Goal: Navigation & Orientation: Understand site structure

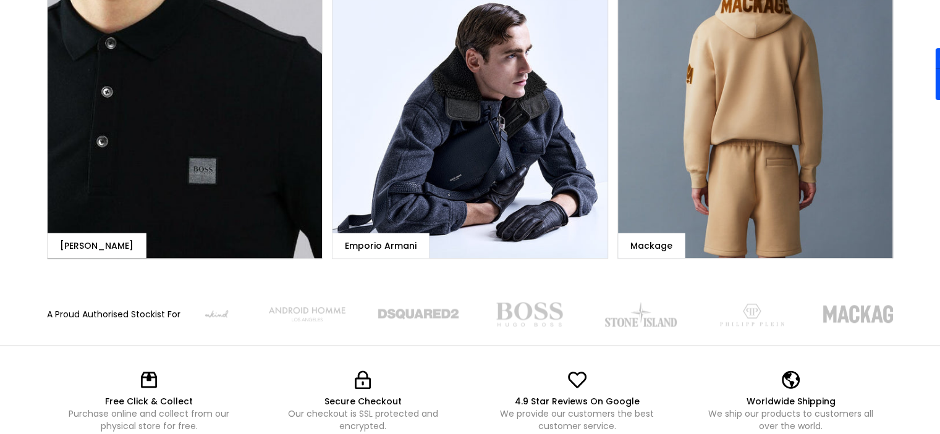
scroll to position [1280, 0]
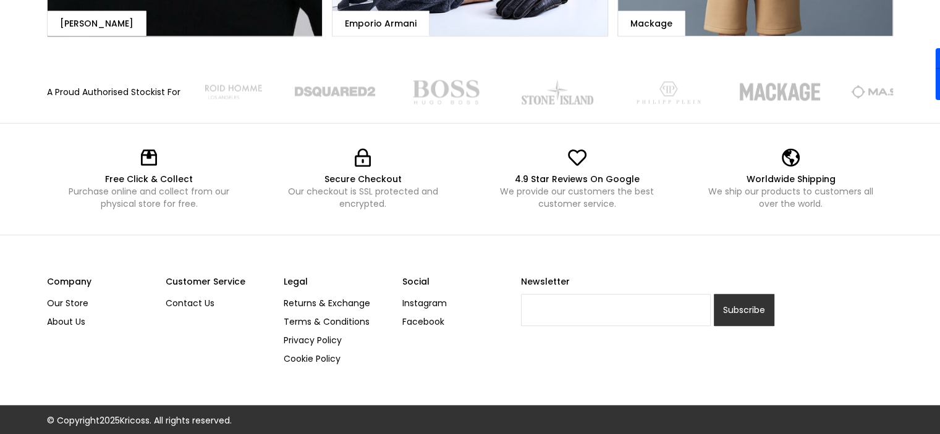
click at [256, 237] on div "Company Our Store About Us Customer Service Contact Us Legal Returns & Exchange…" at bounding box center [470, 320] width 846 height 170
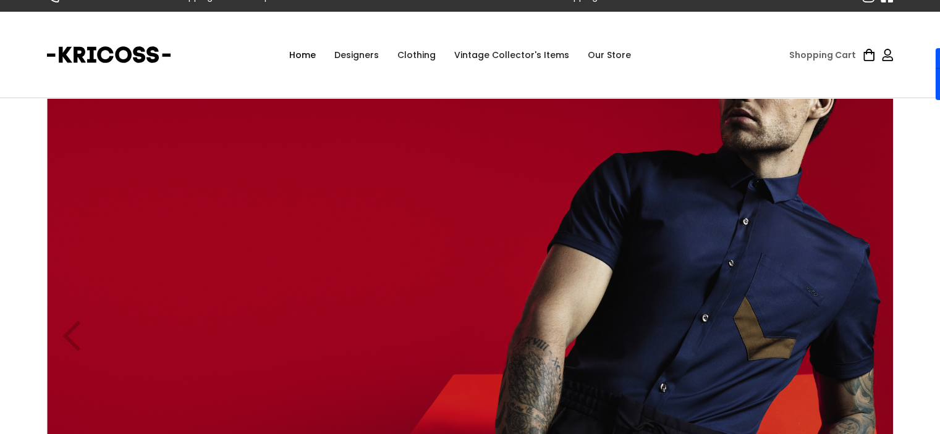
scroll to position [0, 0]
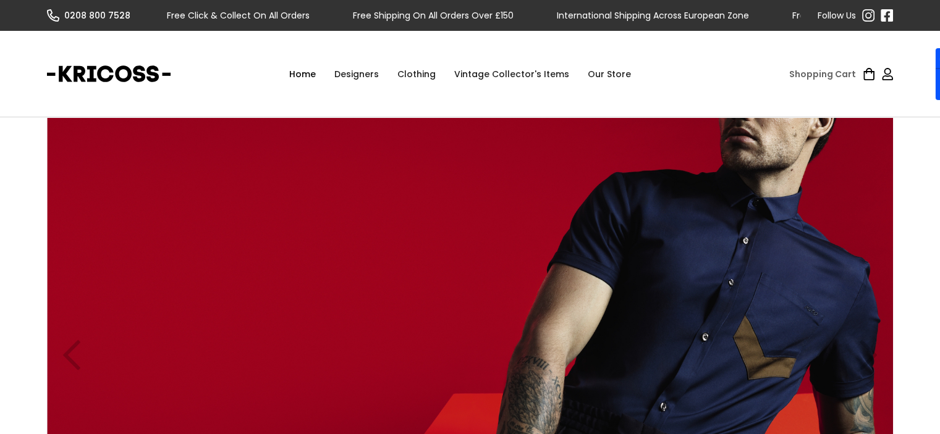
drag, startPoint x: 175, startPoint y: 81, endPoint x: 0, endPoint y: 79, distance: 175.5
click at [0, 79] on div "Home Designers Emporio Armani DSquared2 [PERSON_NAME] [GEOGRAPHIC_DATA] Android…" at bounding box center [470, 74] width 940 height 87
click at [594, 72] on link "Our Store" at bounding box center [609, 74] width 62 height 37
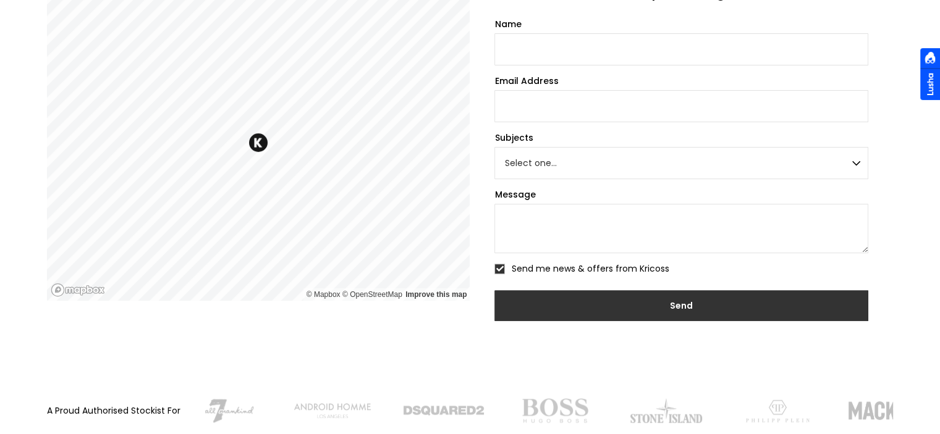
scroll to position [751, 0]
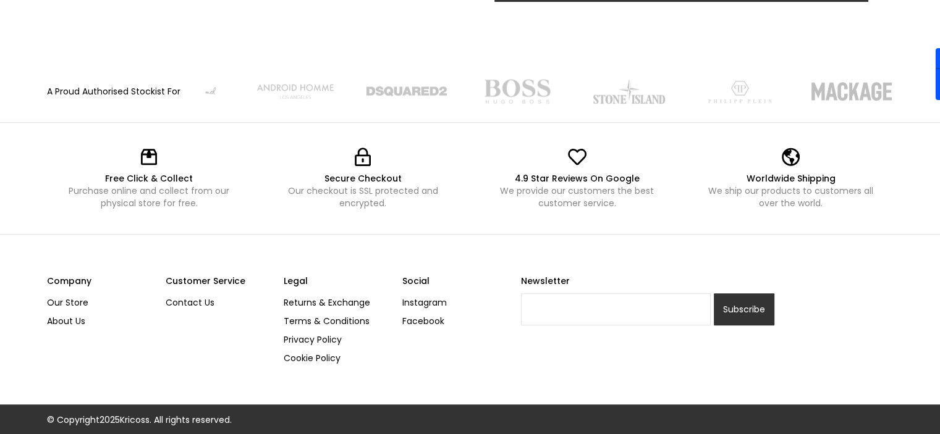
click at [57, 316] on link "About Us" at bounding box center [101, 321] width 109 height 19
